Goal: Task Accomplishment & Management: Manage account settings

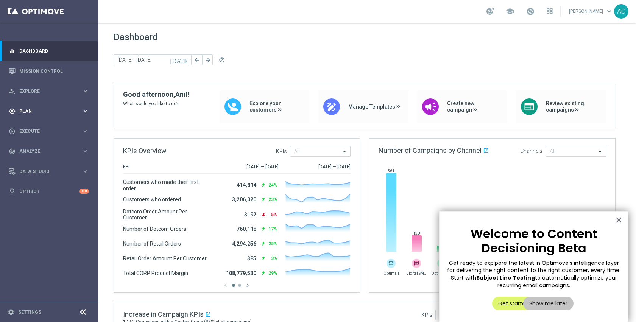
click at [27, 116] on div "gps_fixed Plan keyboard_arrow_right" at bounding box center [49, 111] width 98 height 20
click at [34, 126] on link "Target Groups" at bounding box center [49, 127] width 59 height 6
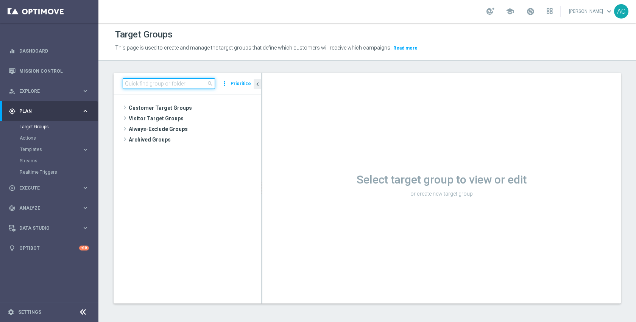
click at [183, 84] on input at bounding box center [169, 83] width 92 height 11
type input "31617"
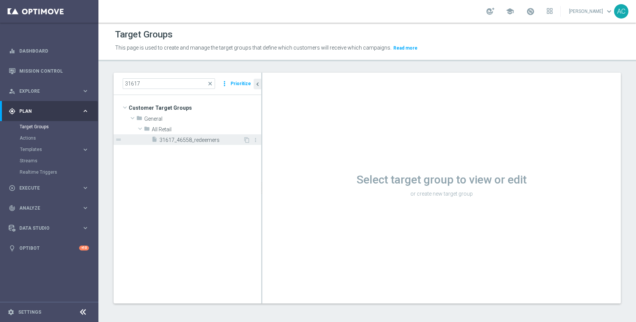
click at [185, 136] on div "insert_drive_file 31617_46558_redeemers" at bounding box center [198, 139] width 92 height 11
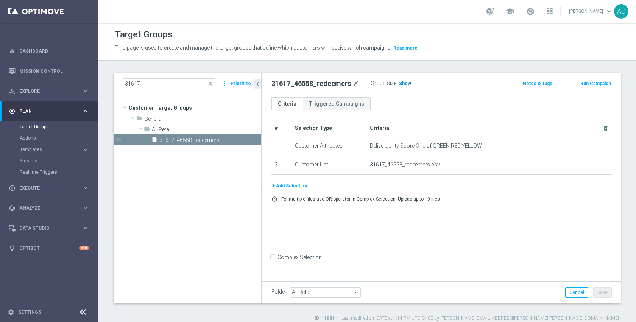
click at [404, 83] on span "Show" at bounding box center [405, 83] width 12 height 5
click at [299, 187] on button "+ Add Selection" at bounding box center [290, 186] width 36 height 8
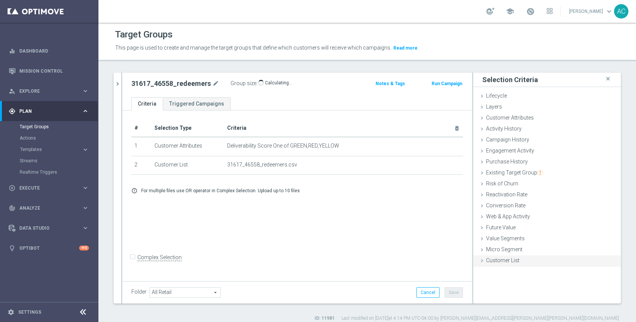
click at [503, 264] on div "Customer List done" at bounding box center [547, 261] width 148 height 11
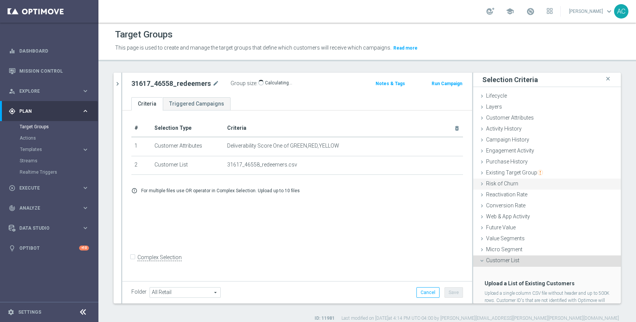
scroll to position [31, 0]
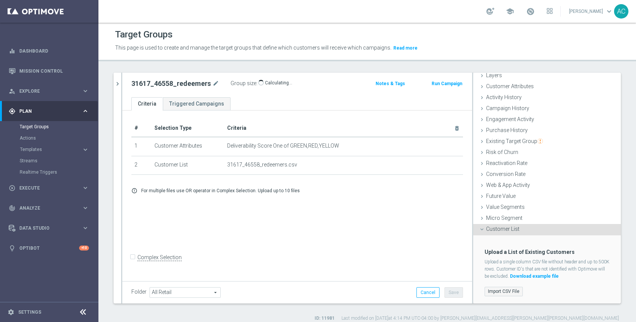
click at [505, 289] on label "Import CSV File" at bounding box center [504, 291] width 38 height 9
click at [0, 0] on input "Import CSV File" at bounding box center [0, 0] width 0 height 0
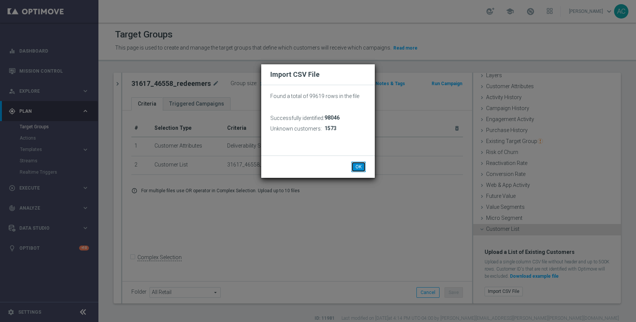
click at [355, 165] on button "OK" at bounding box center [358, 167] width 14 height 11
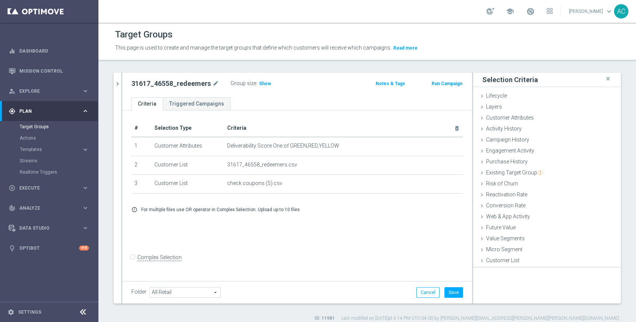
scroll to position [0, 0]
click at [266, 81] on span "Show" at bounding box center [265, 83] width 12 height 5
click at [422, 290] on button "Cancel" at bounding box center [428, 292] width 23 height 11
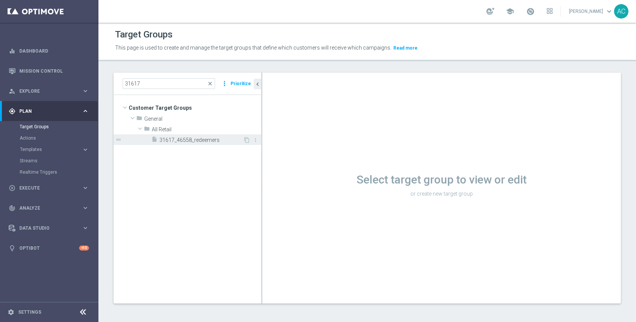
click at [201, 142] on span "31617_46558_redeemers" at bounding box center [201, 140] width 84 height 6
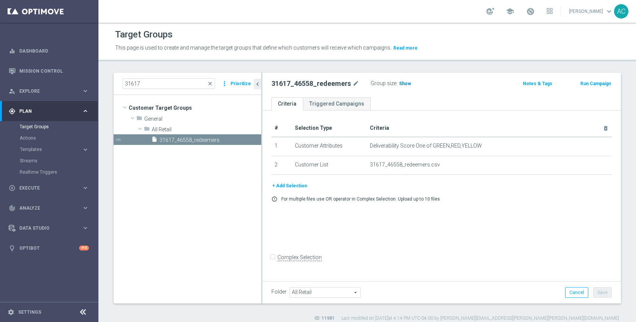
click at [406, 85] on span "Show" at bounding box center [405, 83] width 12 height 5
click at [295, 187] on button "+ Add Selection" at bounding box center [290, 186] width 36 height 8
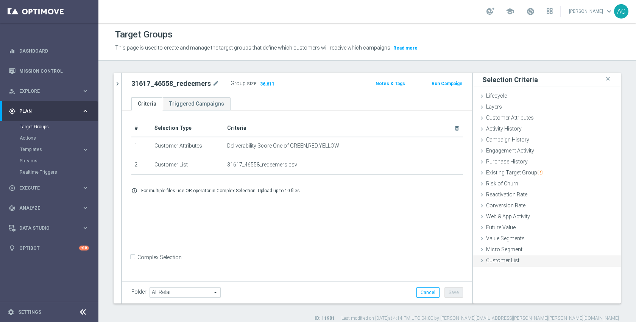
click at [509, 264] on div "Customer List done selection saved" at bounding box center [547, 261] width 148 height 11
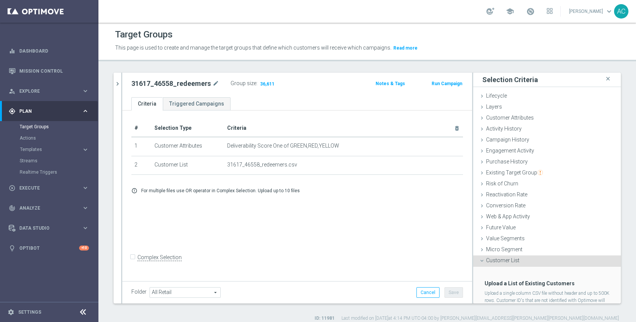
scroll to position [31, 0]
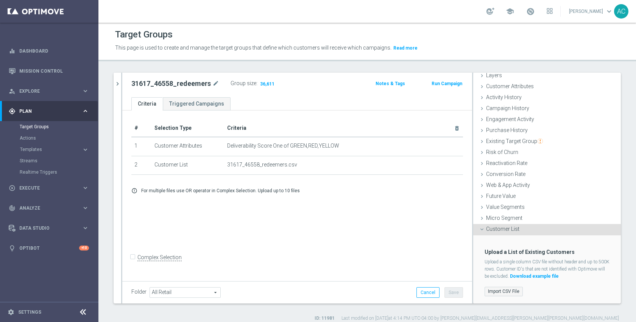
click at [507, 295] on label "Import CSV File" at bounding box center [504, 291] width 38 height 9
click at [0, 0] on input "Import CSV File" at bounding box center [0, 0] width 0 height 0
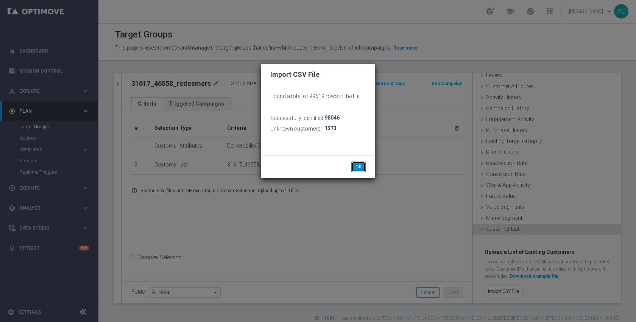
click at [358, 167] on button "OK" at bounding box center [358, 167] width 14 height 11
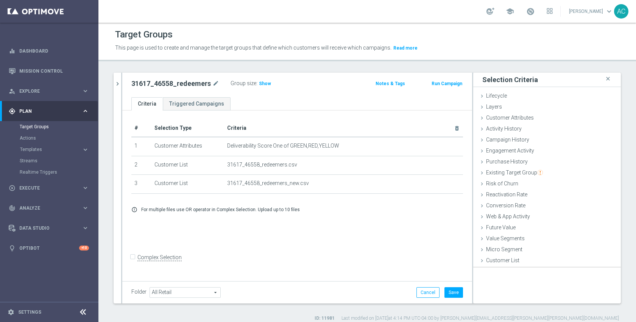
scroll to position [0, 0]
click at [264, 85] on span "Show" at bounding box center [265, 83] width 12 height 5
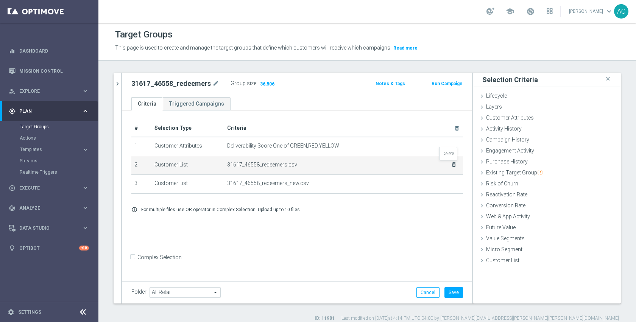
click at [451, 164] on icon "delete_forever" at bounding box center [454, 165] width 6 height 6
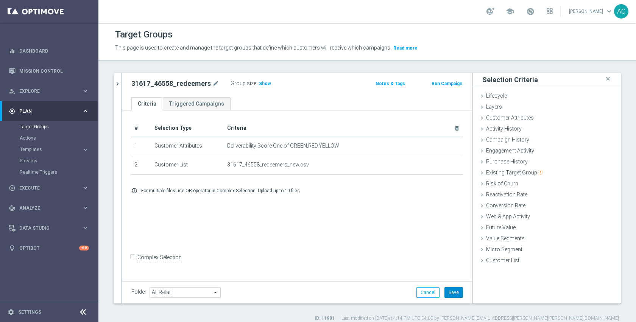
click at [445, 295] on button "Save" at bounding box center [454, 292] width 19 height 11
click at [333, 266] on form "Complex Selection Invalid Expression" at bounding box center [297, 266] width 332 height 28
click at [117, 87] on icon "chevron_right" at bounding box center [117, 83] width 7 height 7
